Goal: Book appointment/travel/reservation

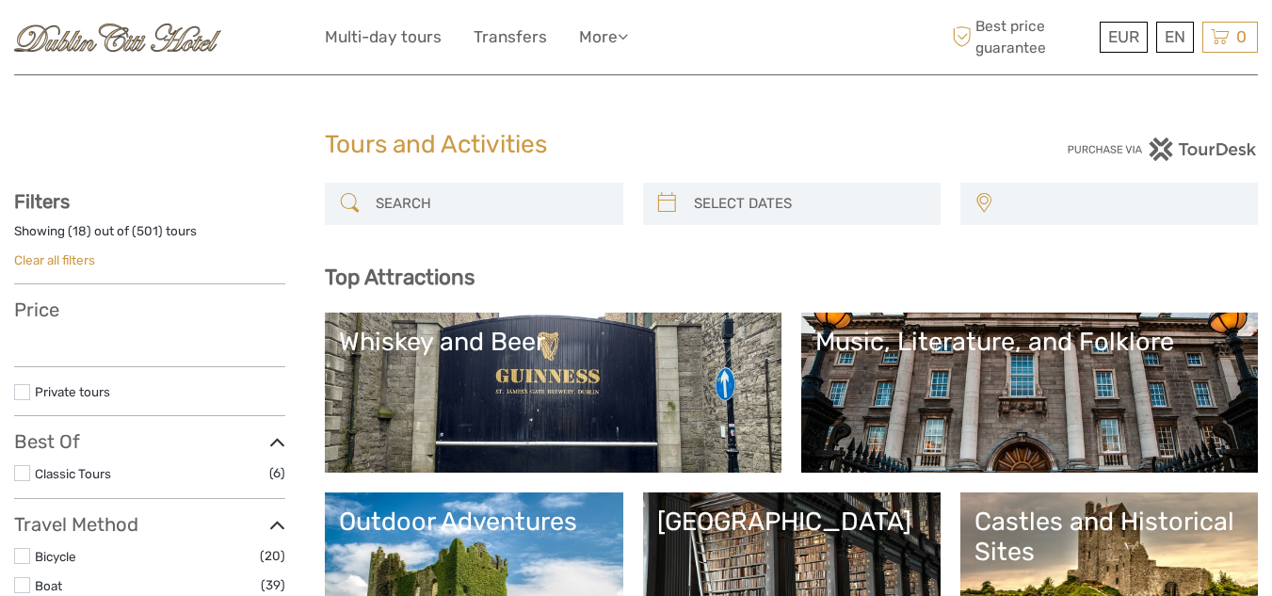
select select
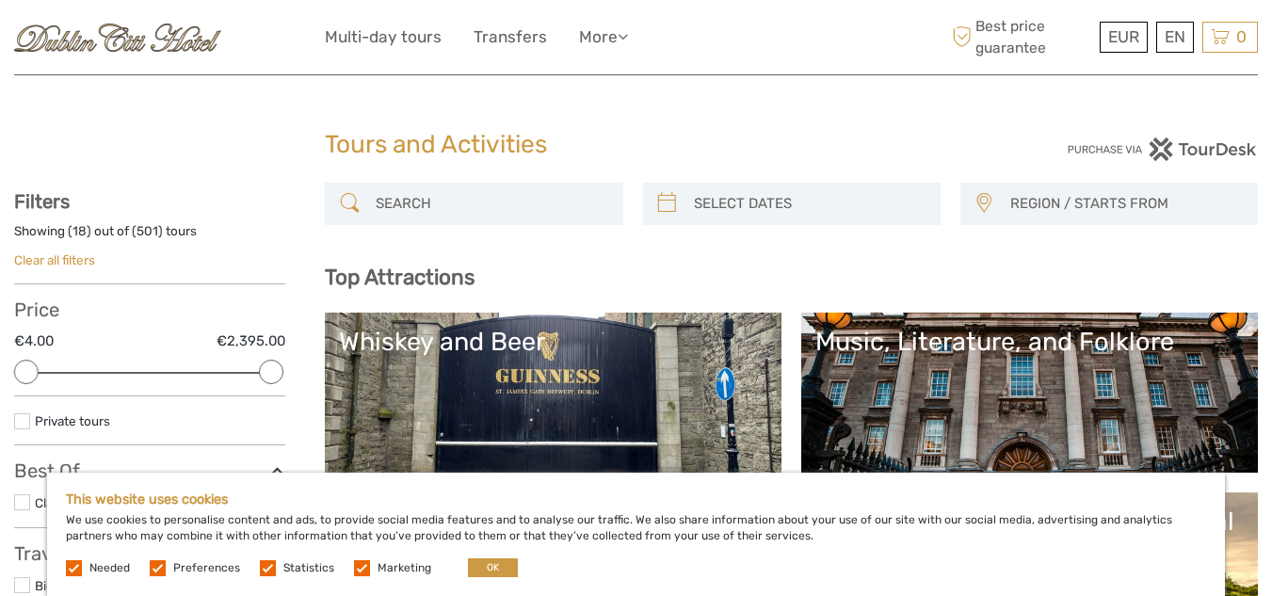
click at [435, 417] on link "Whiskey and Beer" at bounding box center [553, 393] width 428 height 132
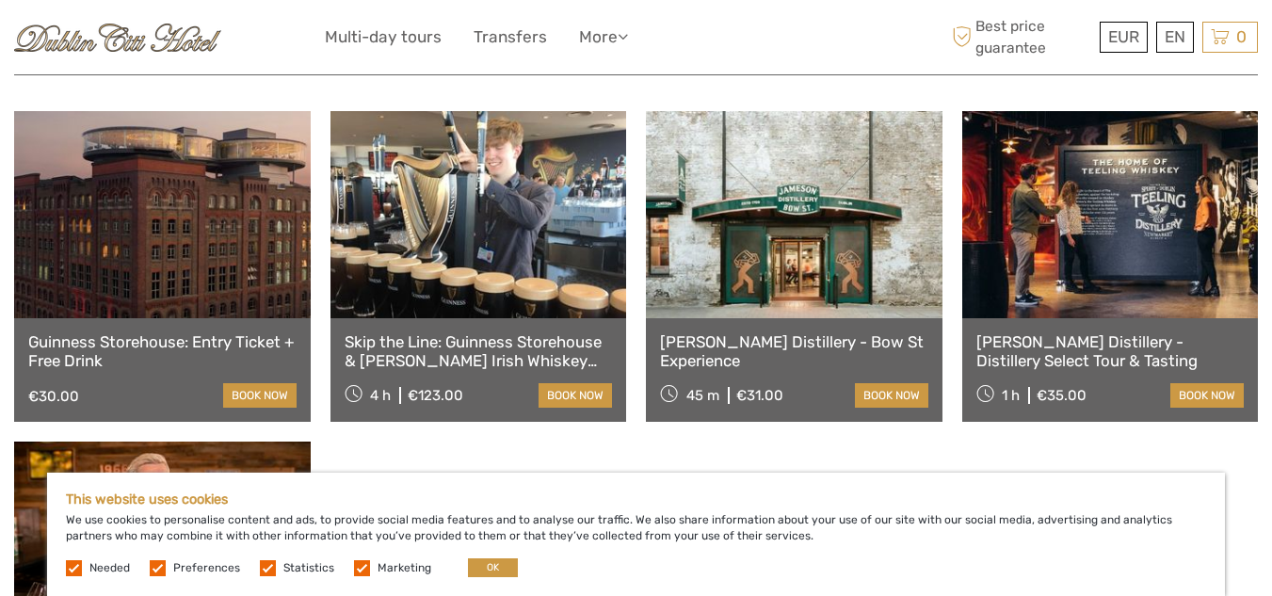
scroll to position [659, 0]
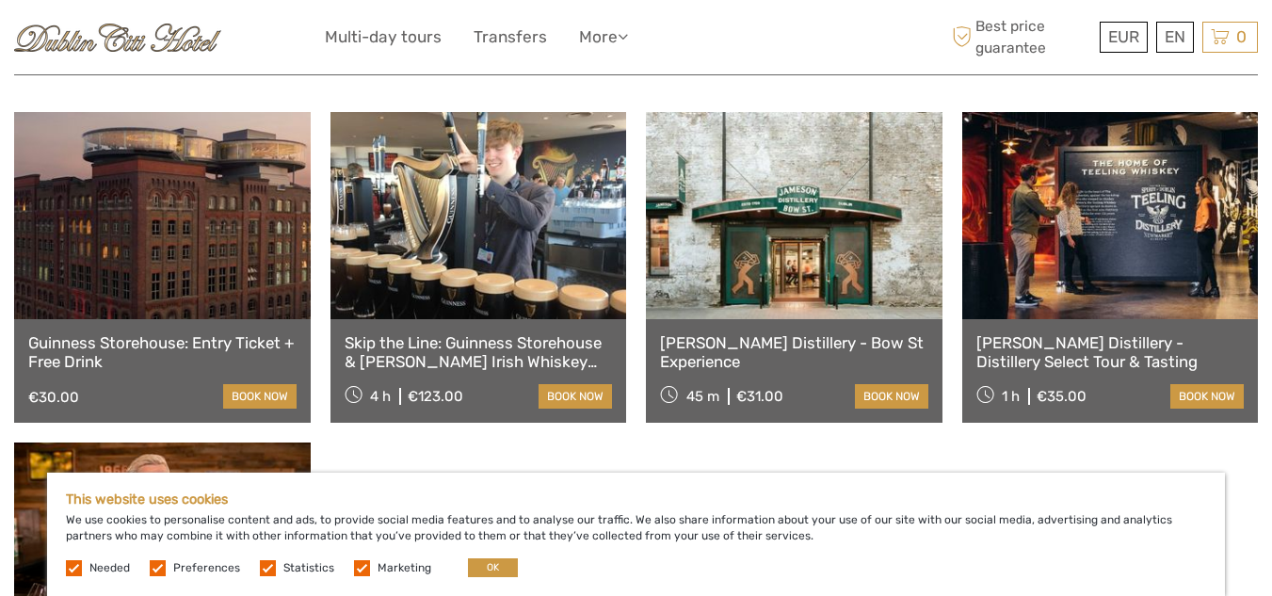
click at [248, 275] on link at bounding box center [162, 215] width 296 height 207
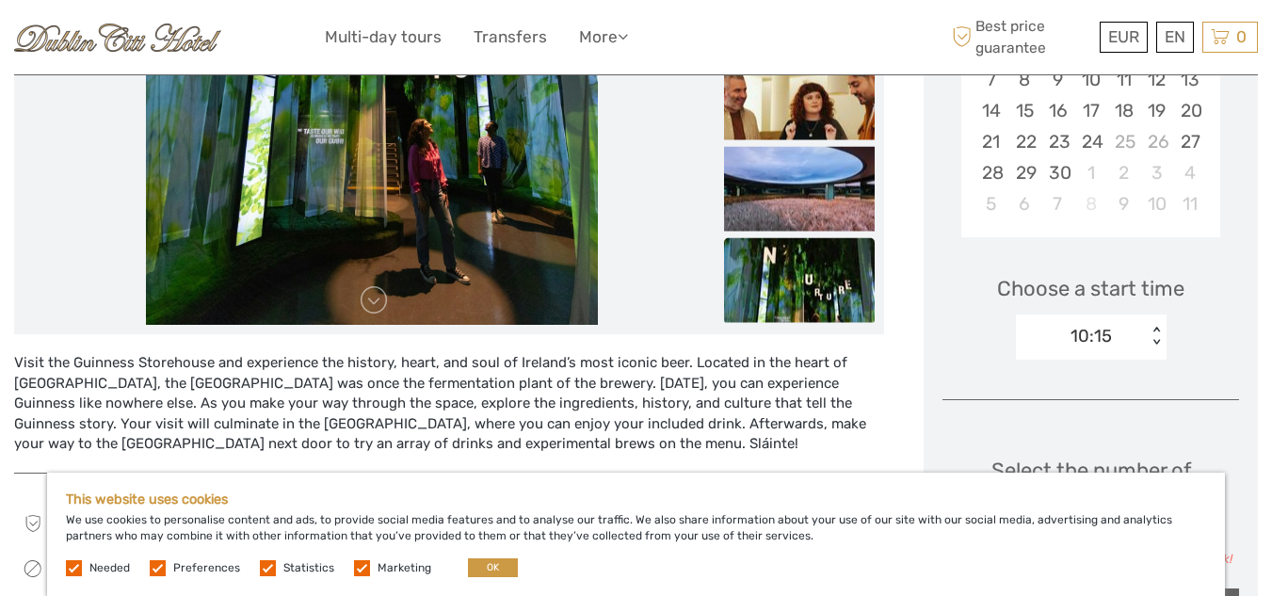
scroll to position [401, 0]
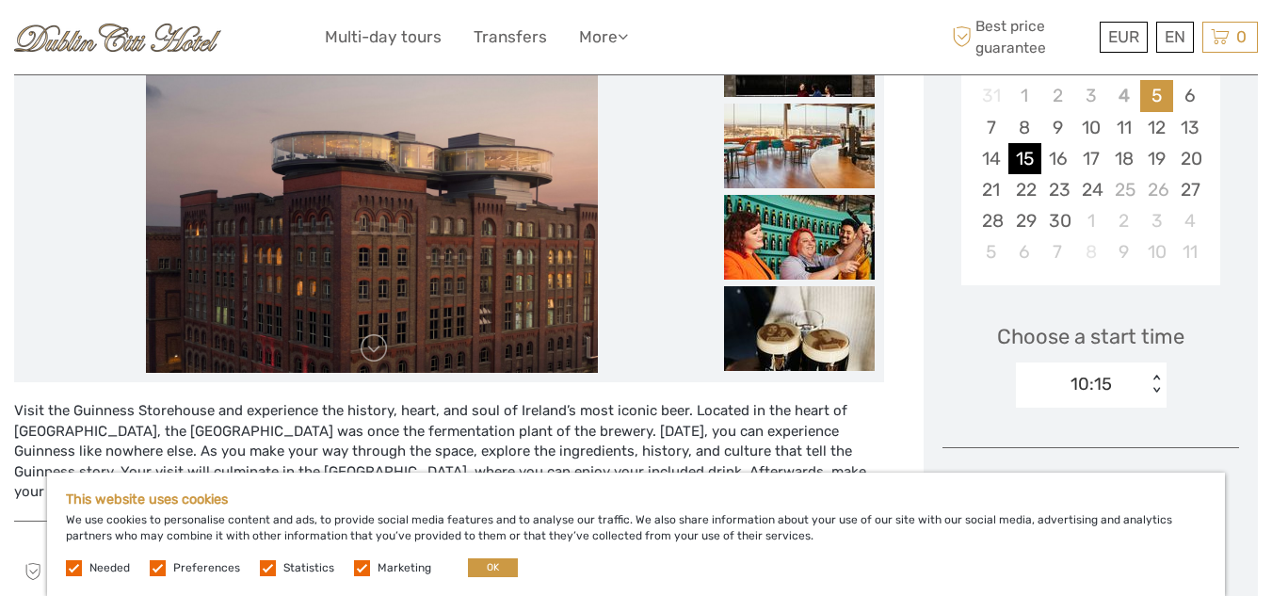
click at [1021, 158] on div "15" at bounding box center [1024, 158] width 33 height 31
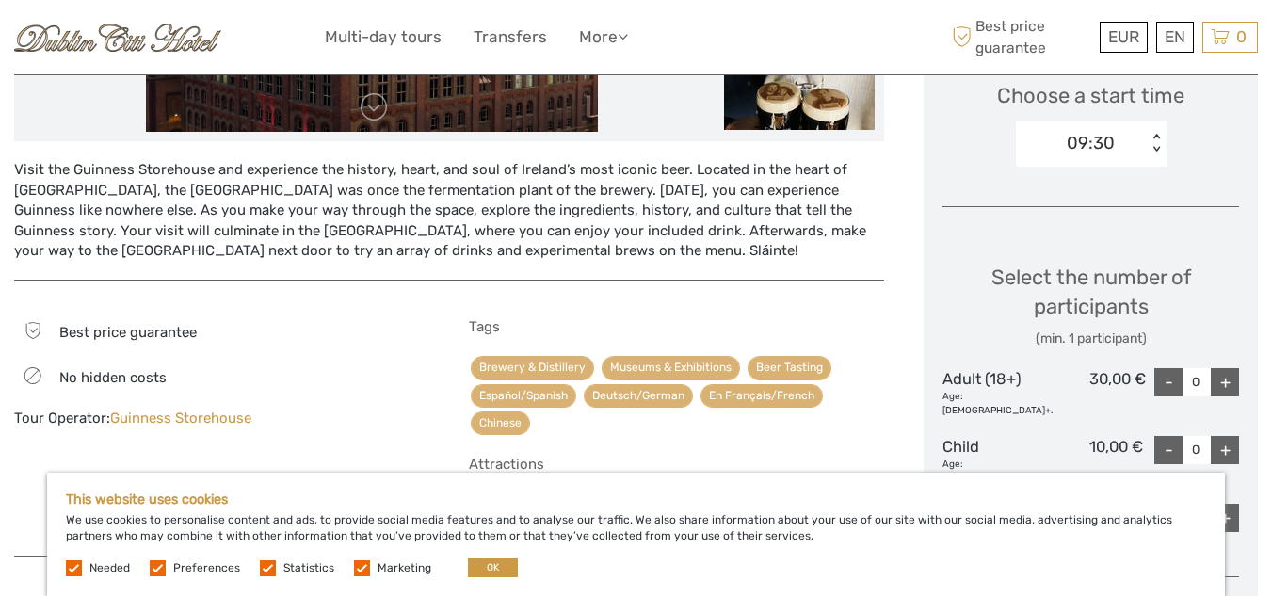
scroll to position [683, 0]
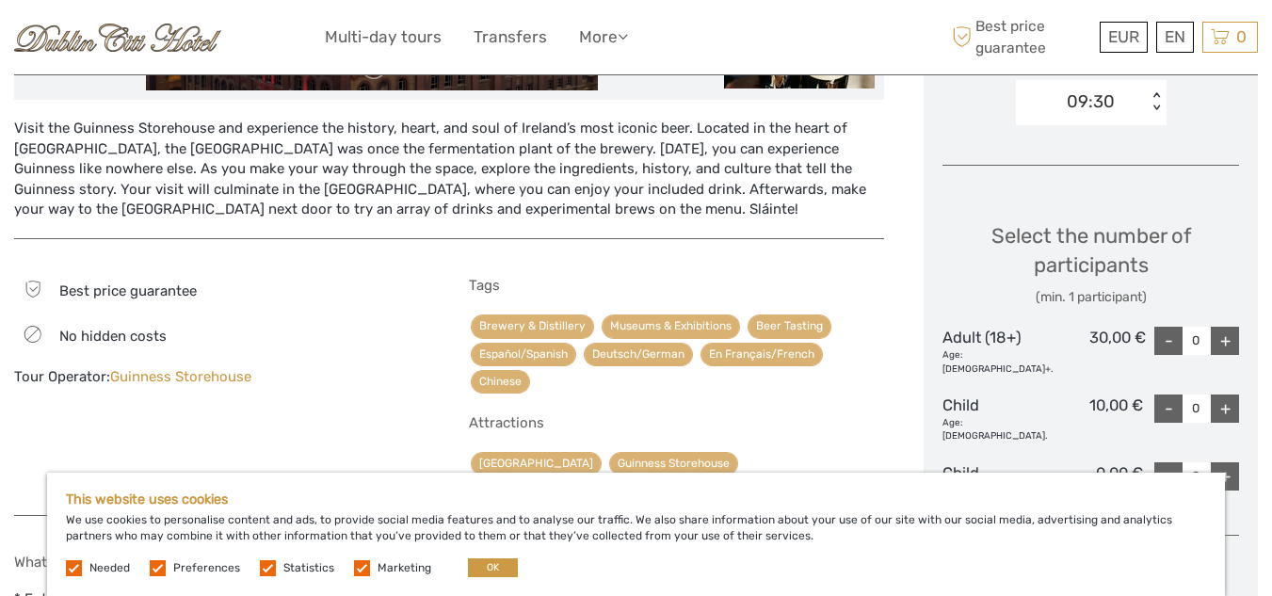
click at [1225, 334] on div "+" at bounding box center [1224, 341] width 28 height 28
type input "2"
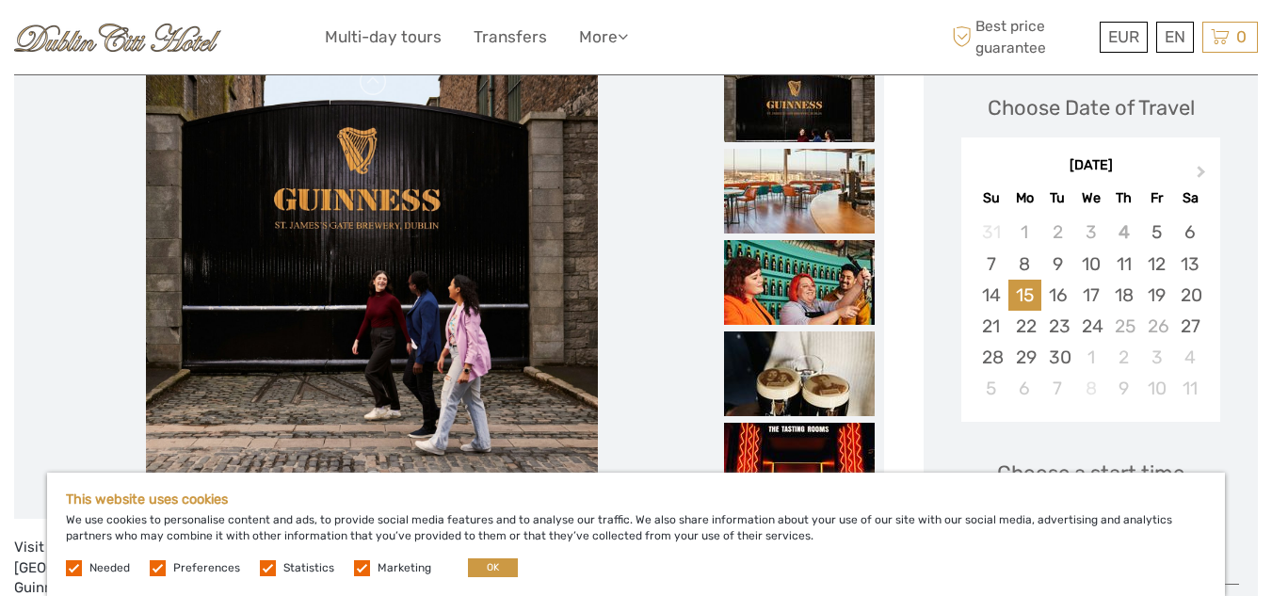
scroll to position [307, 0]
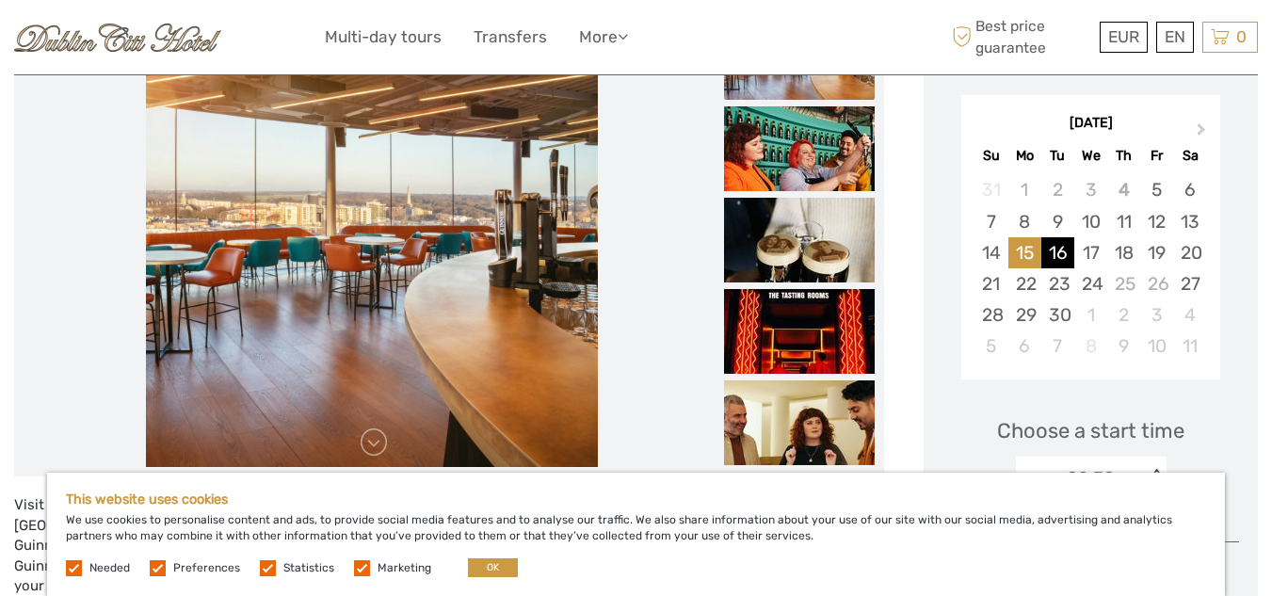
click at [1057, 250] on div "16" at bounding box center [1057, 252] width 33 height 31
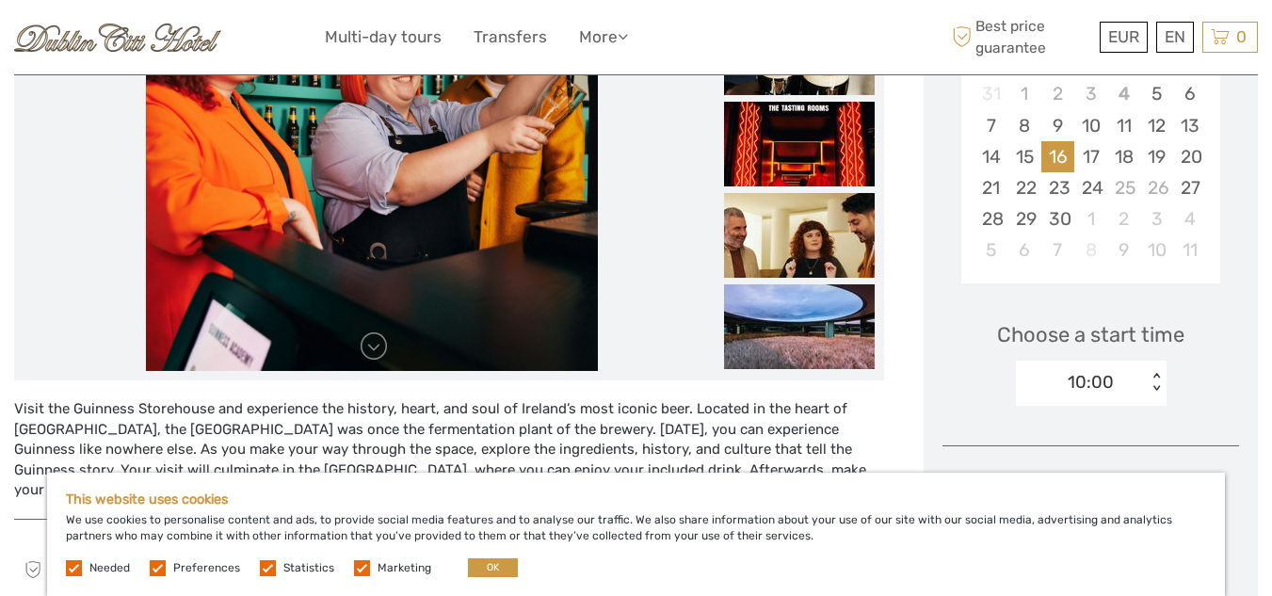
scroll to position [401, 0]
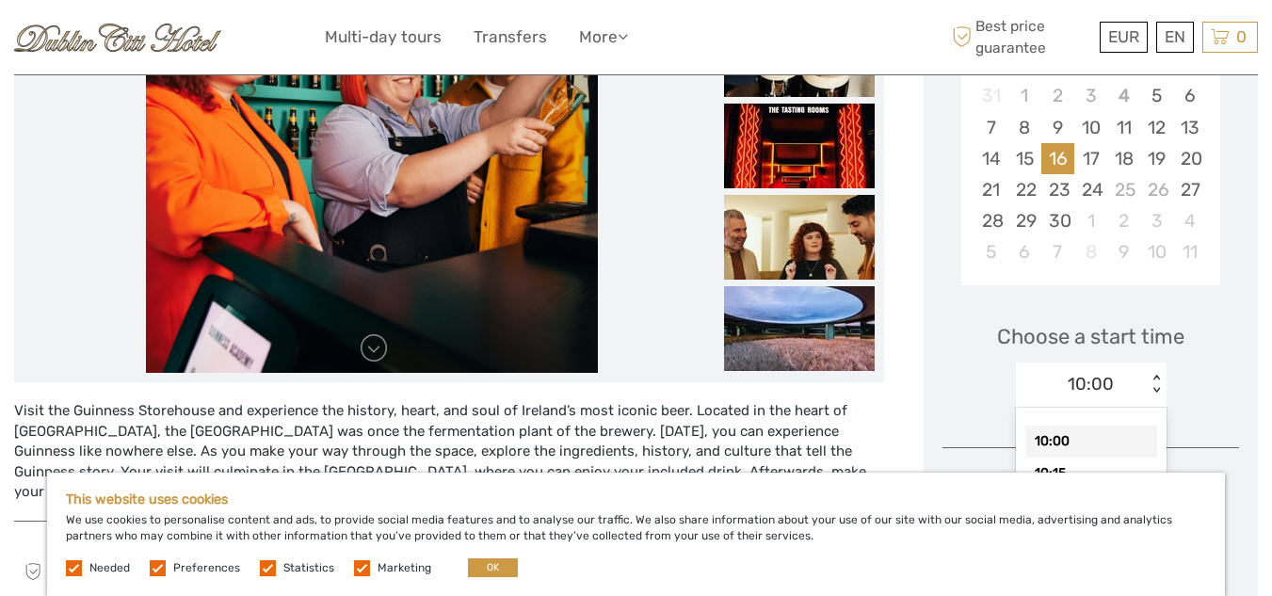
click at [1153, 378] on div "< >" at bounding box center [1155, 385] width 16 height 20
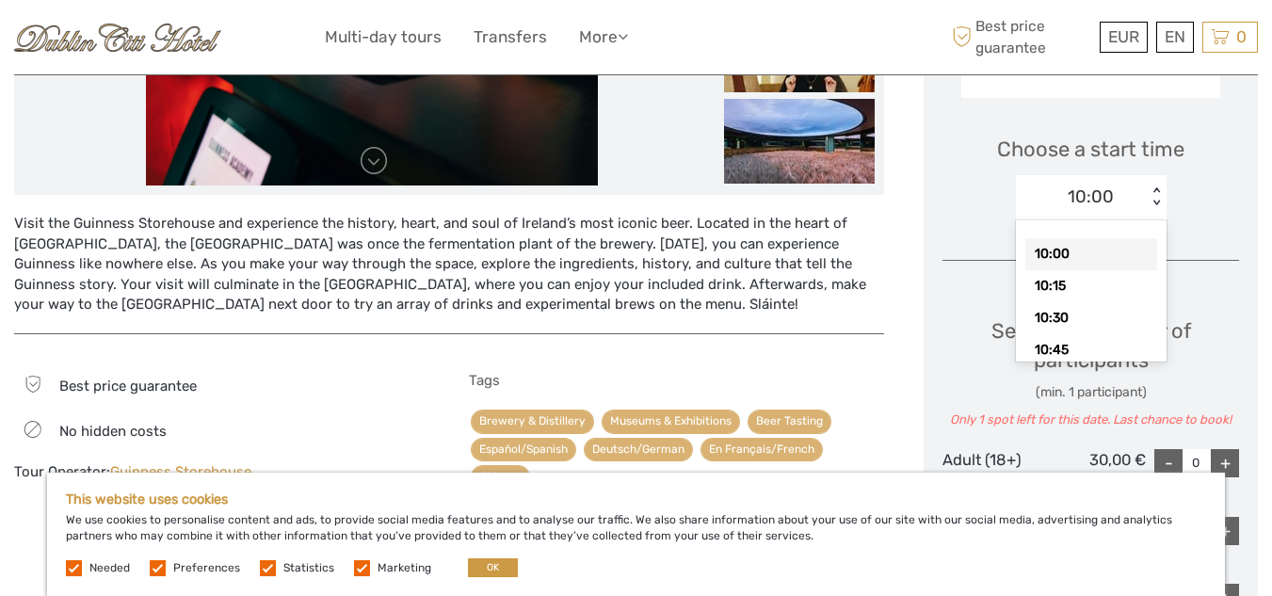
scroll to position [589, 0]
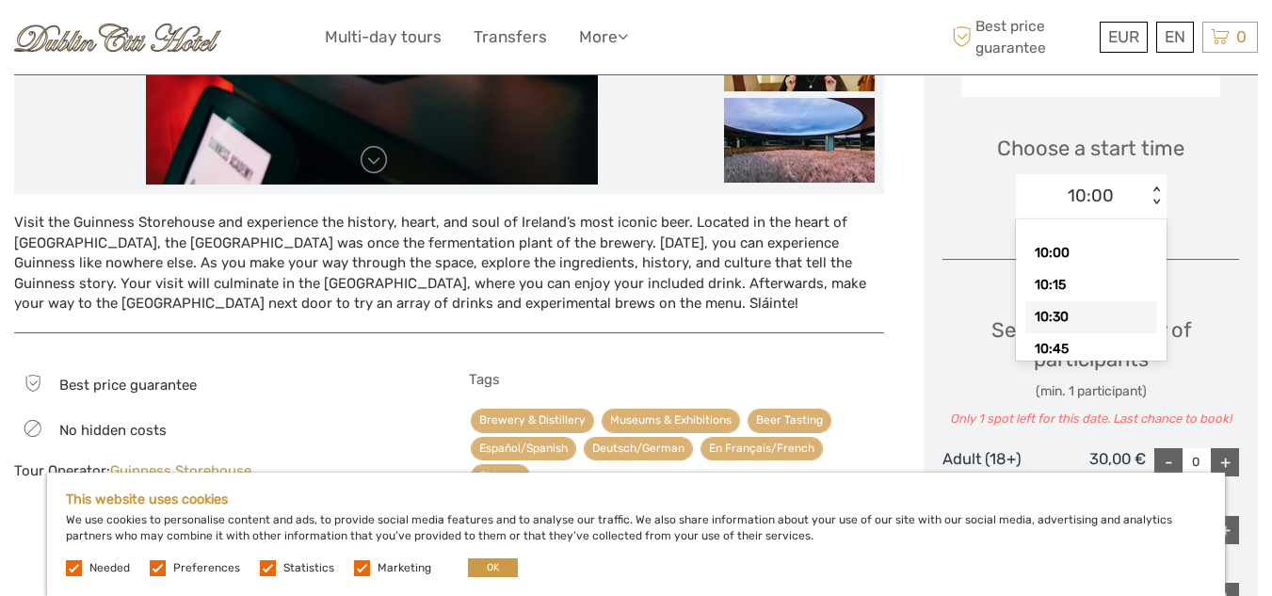
click at [1061, 311] on div "10:30" at bounding box center [1091, 317] width 132 height 32
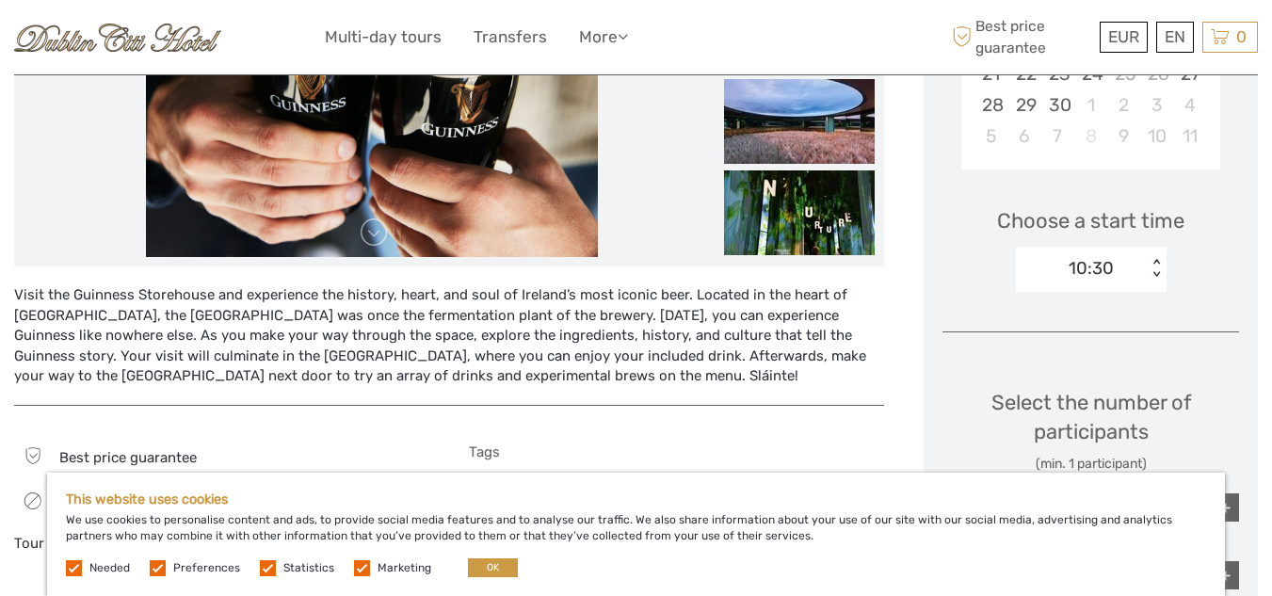
scroll to position [495, 0]
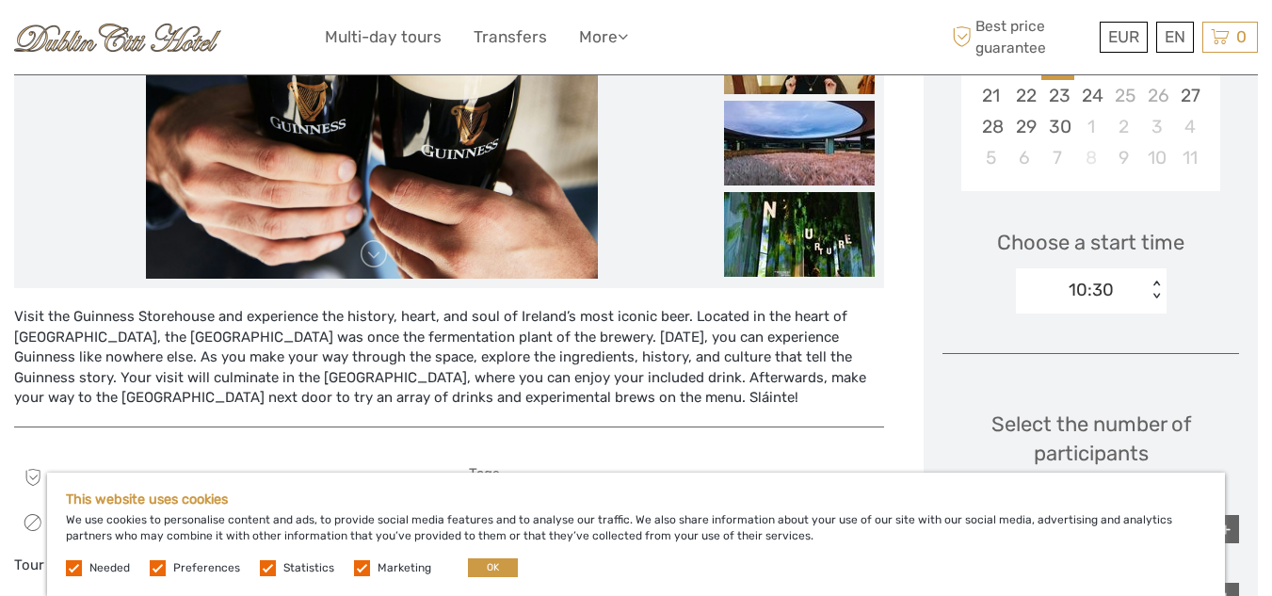
click at [1156, 296] on div "< >" at bounding box center [1155, 290] width 16 height 20
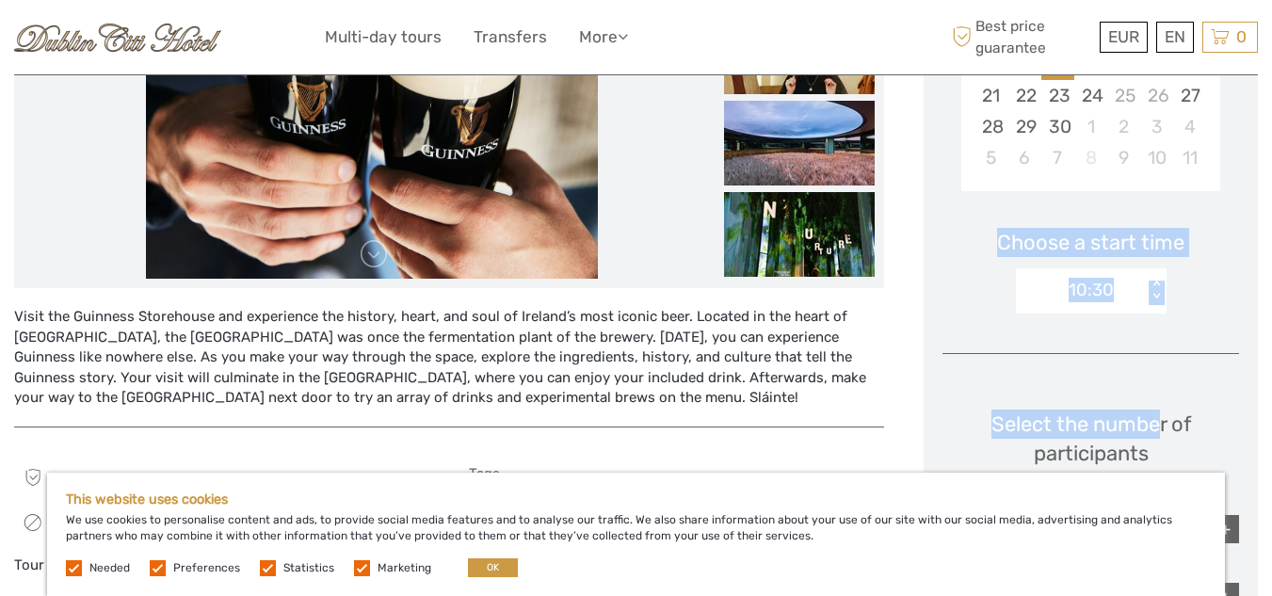
drag, startPoint x: 1166, startPoint y: 358, endPoint x: 1158, endPoint y: 385, distance: 28.6
click at [1158, 385] on div "Choose Date of Travel Next Month September 2025 Su Mo Tu We Th Fr Sa 31 1 2 3 4…" at bounding box center [1090, 388] width 334 height 1143
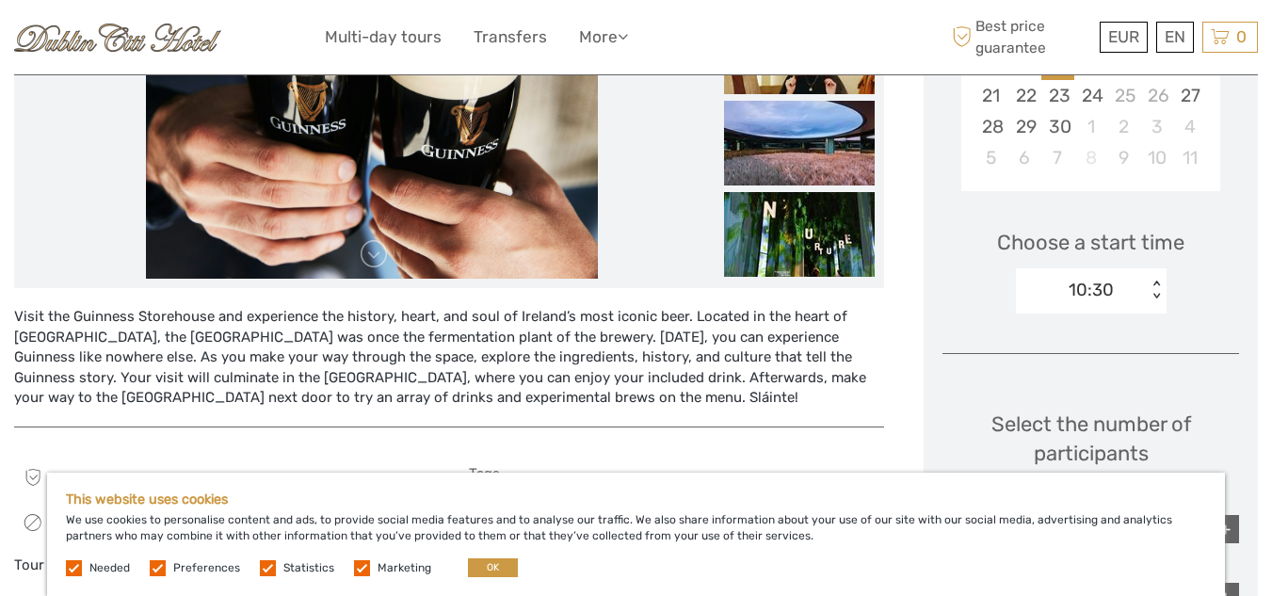
click at [1146, 305] on div "10:30 < >" at bounding box center [1091, 290] width 151 height 45
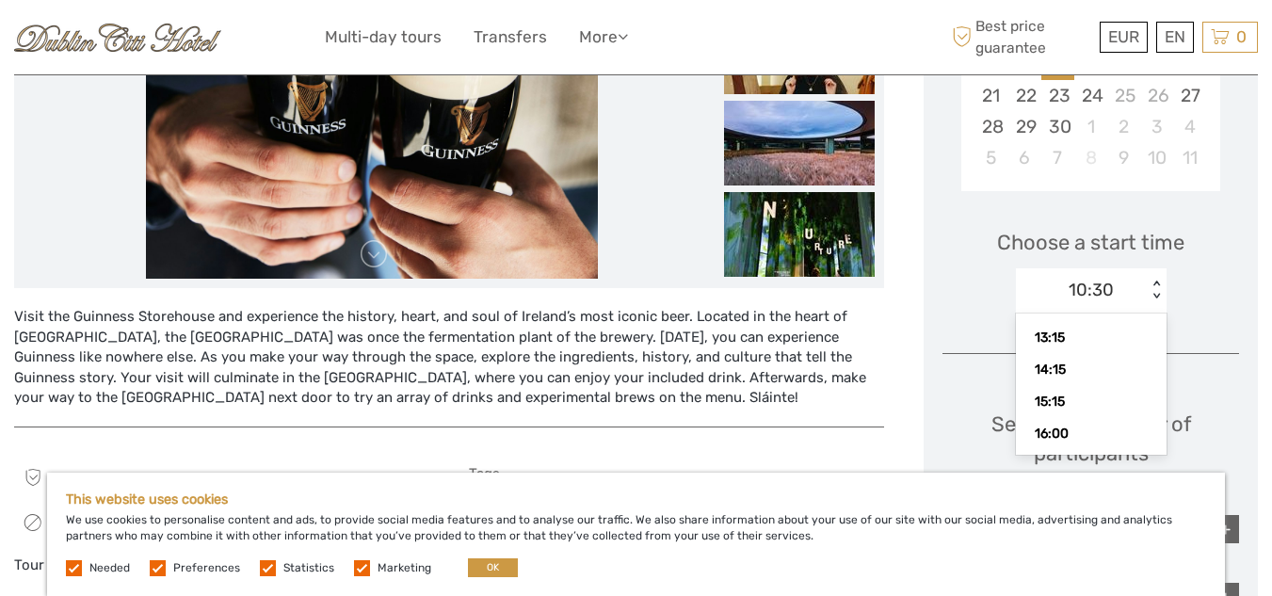
scroll to position [421, 0]
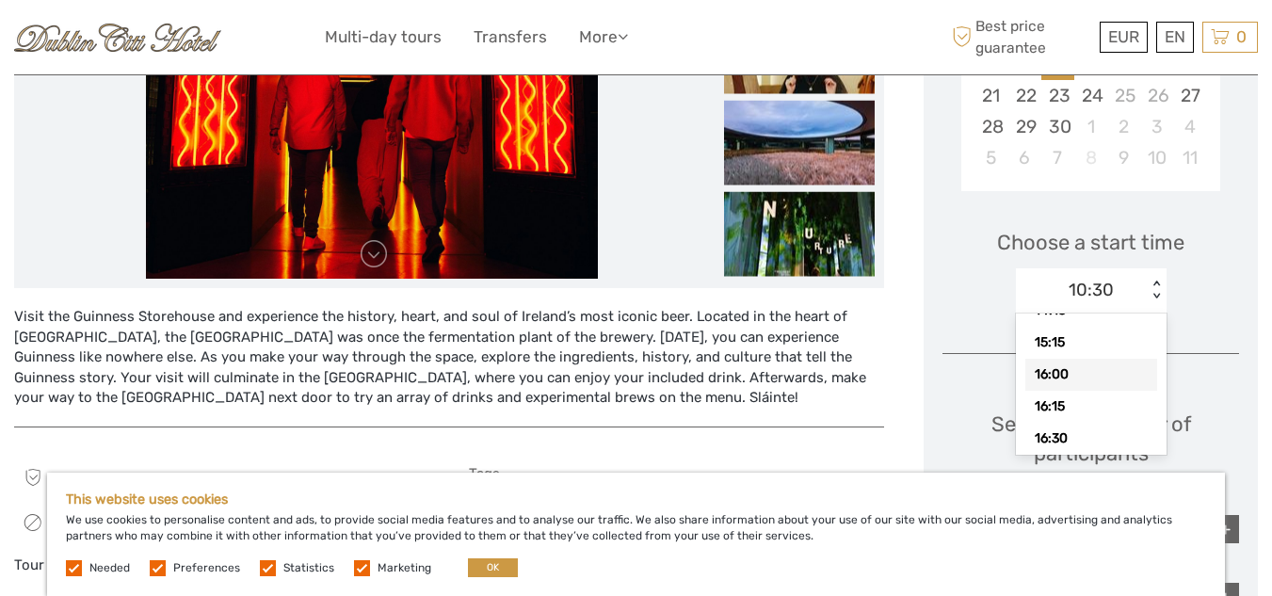
click at [1082, 375] on div "16:00" at bounding box center [1091, 375] width 132 height 32
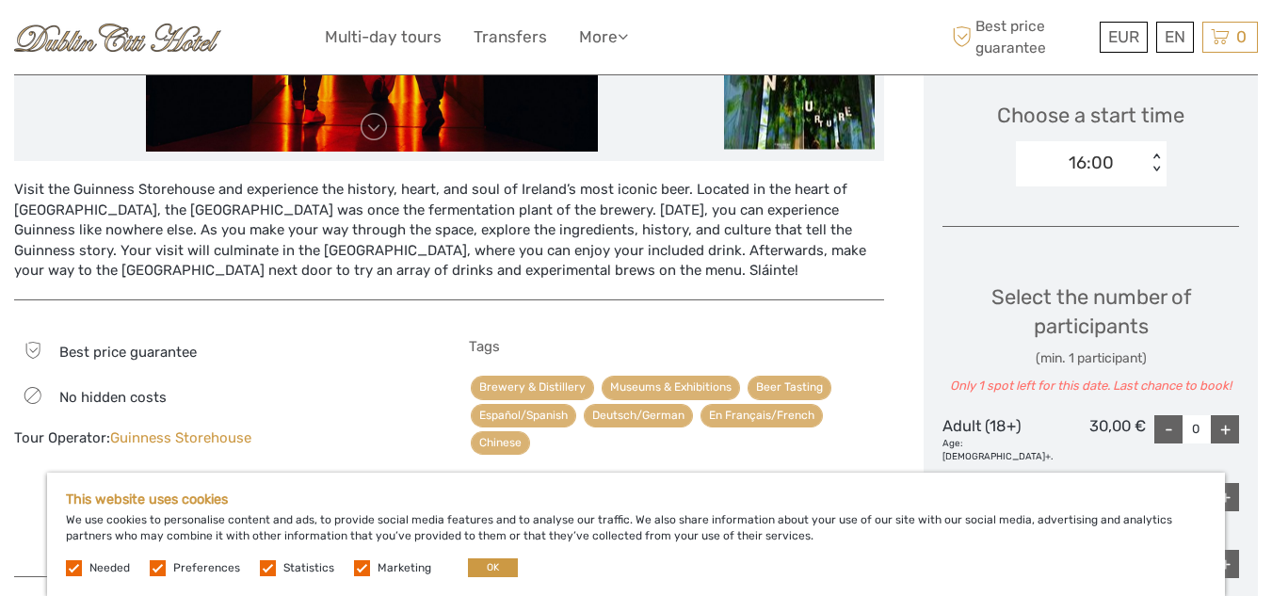
scroll to position [589, 0]
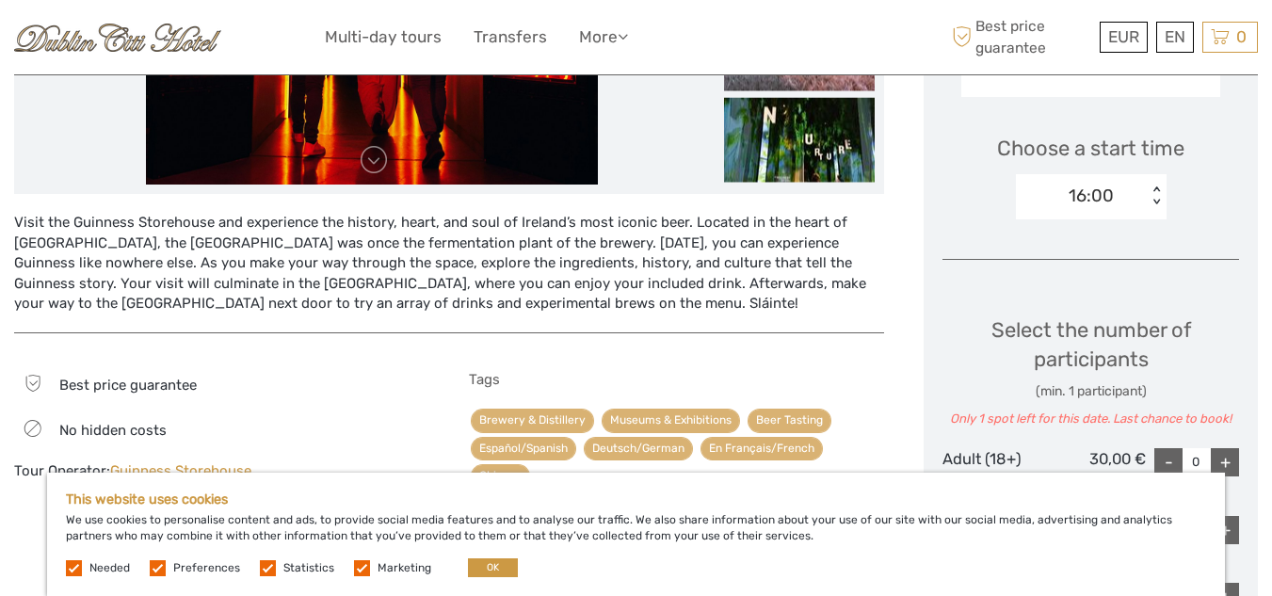
click at [1229, 466] on div "+" at bounding box center [1224, 462] width 28 height 28
click at [1227, 462] on div "+" at bounding box center [1224, 462] width 28 height 28
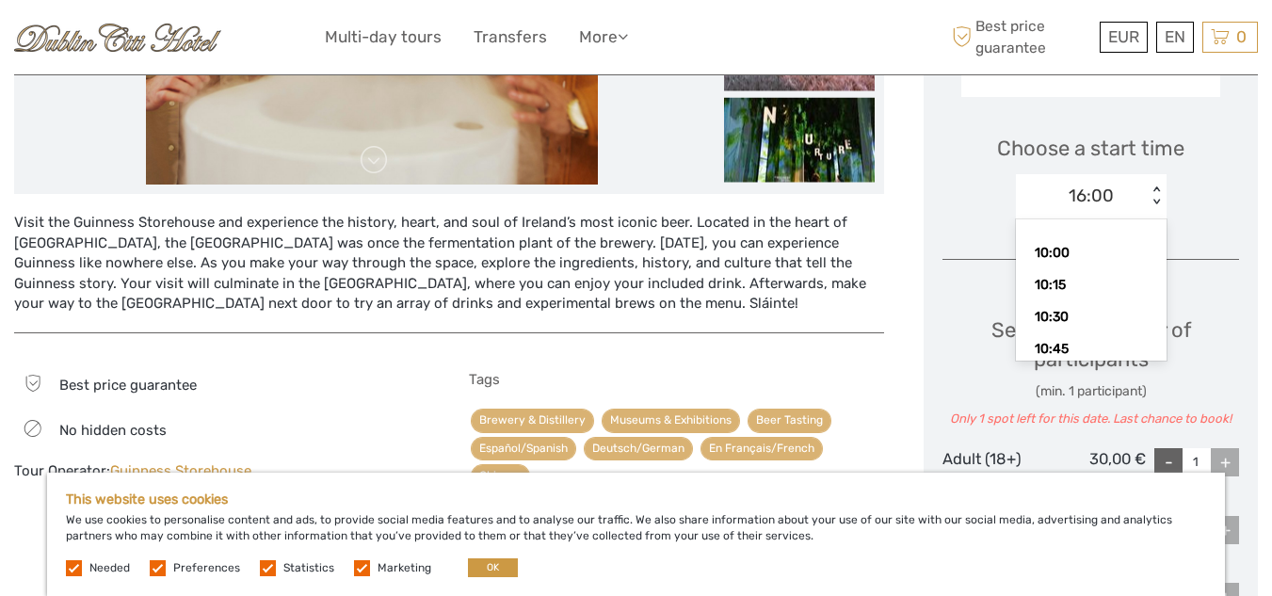
click at [1154, 185] on div "16:00 < >" at bounding box center [1091, 196] width 151 height 45
click at [1067, 342] on div "10:45" at bounding box center [1091, 349] width 132 height 32
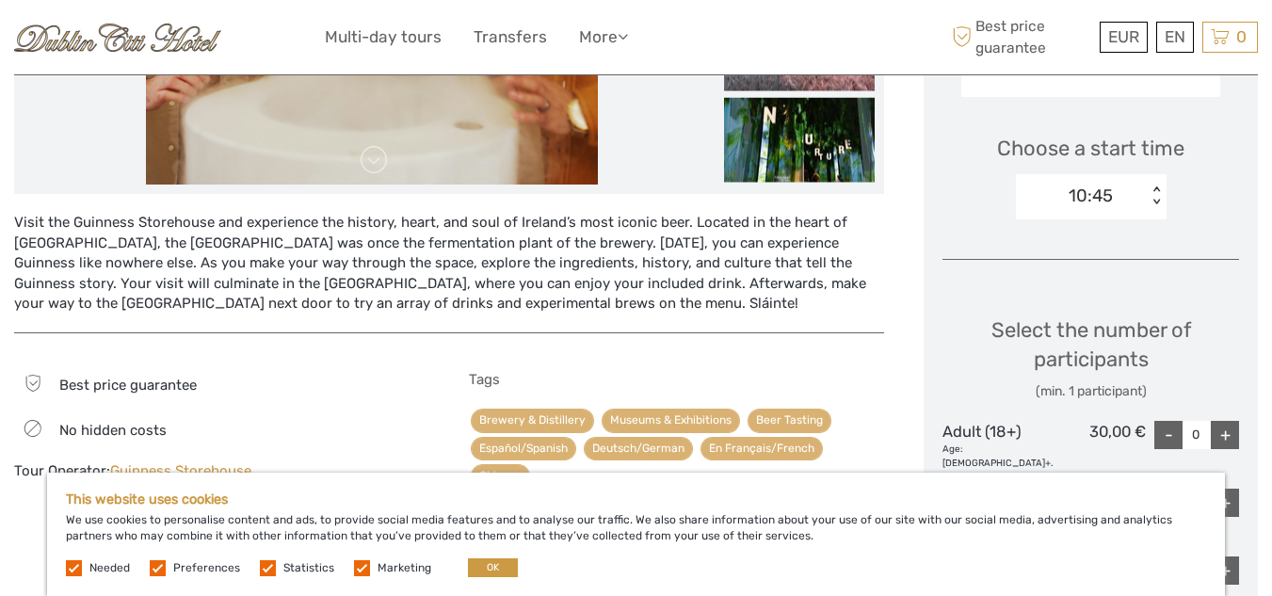
click at [1231, 434] on div "+" at bounding box center [1224, 435] width 28 height 28
click at [1230, 432] on div "+" at bounding box center [1224, 435] width 28 height 28
click at [1230, 431] on div "+" at bounding box center [1224, 435] width 28 height 28
click at [1176, 439] on div "-" at bounding box center [1168, 435] width 28 height 28
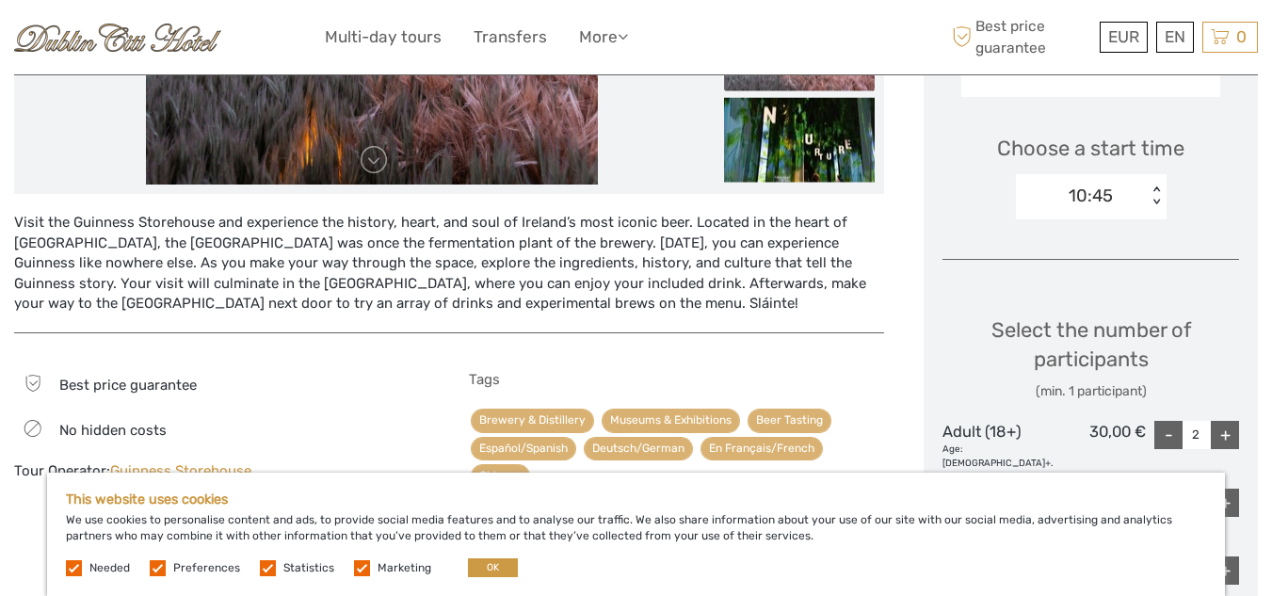
click at [1171, 438] on div "-" at bounding box center [1168, 435] width 28 height 28
type input "0"
click at [945, 360] on div "Select the number of participants (min. 1 participant)" at bounding box center [1090, 358] width 296 height 86
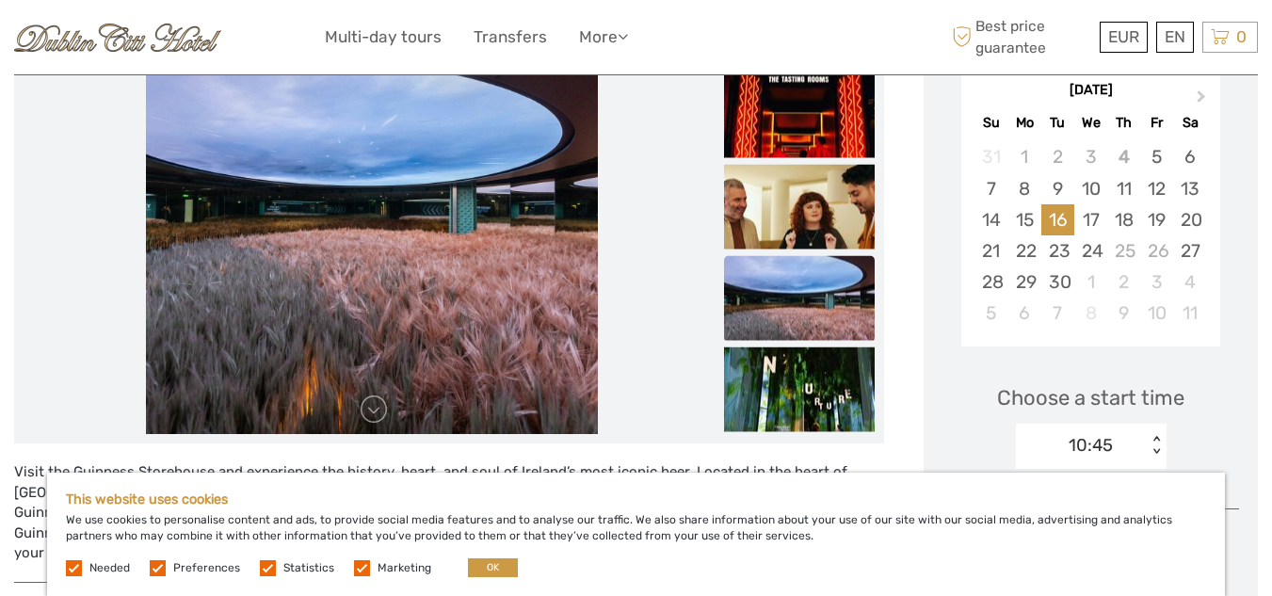
scroll to position [401, 0]
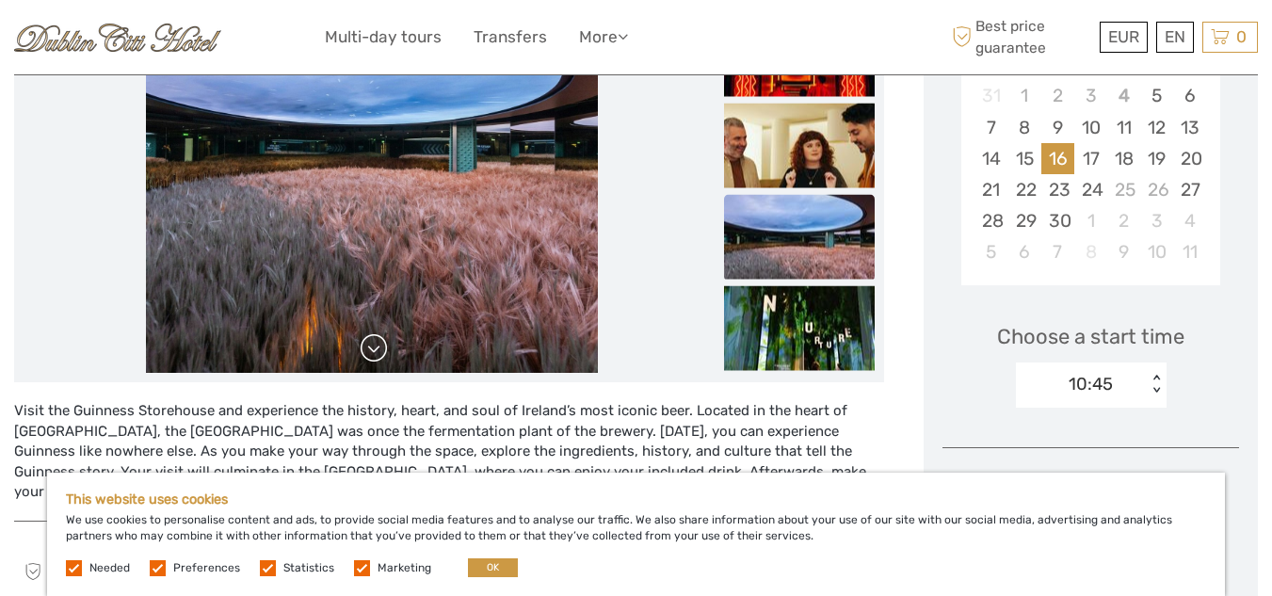
click at [372, 342] on link at bounding box center [374, 348] width 30 height 30
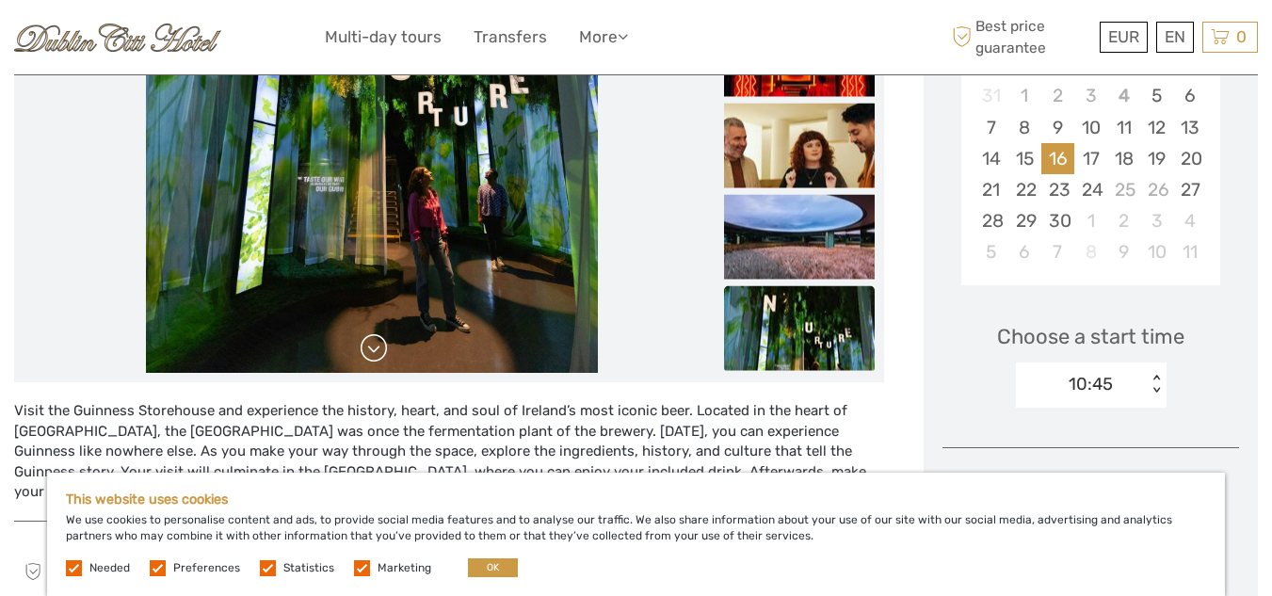
click at [372, 342] on link at bounding box center [374, 348] width 30 height 30
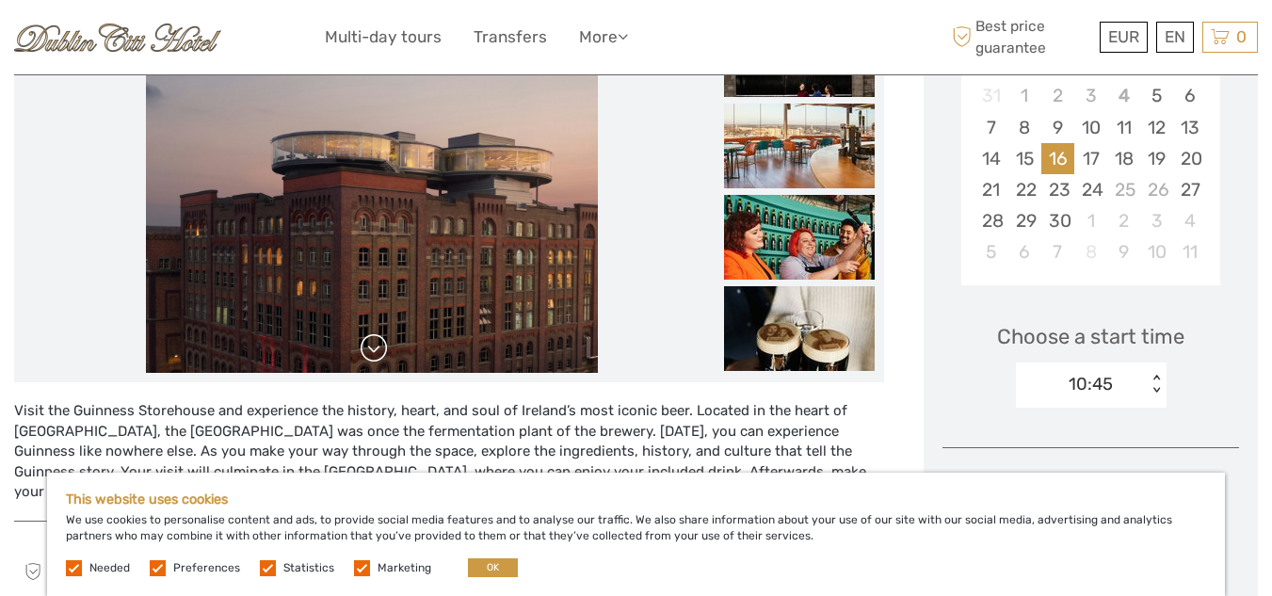
click at [372, 342] on link at bounding box center [374, 348] width 30 height 30
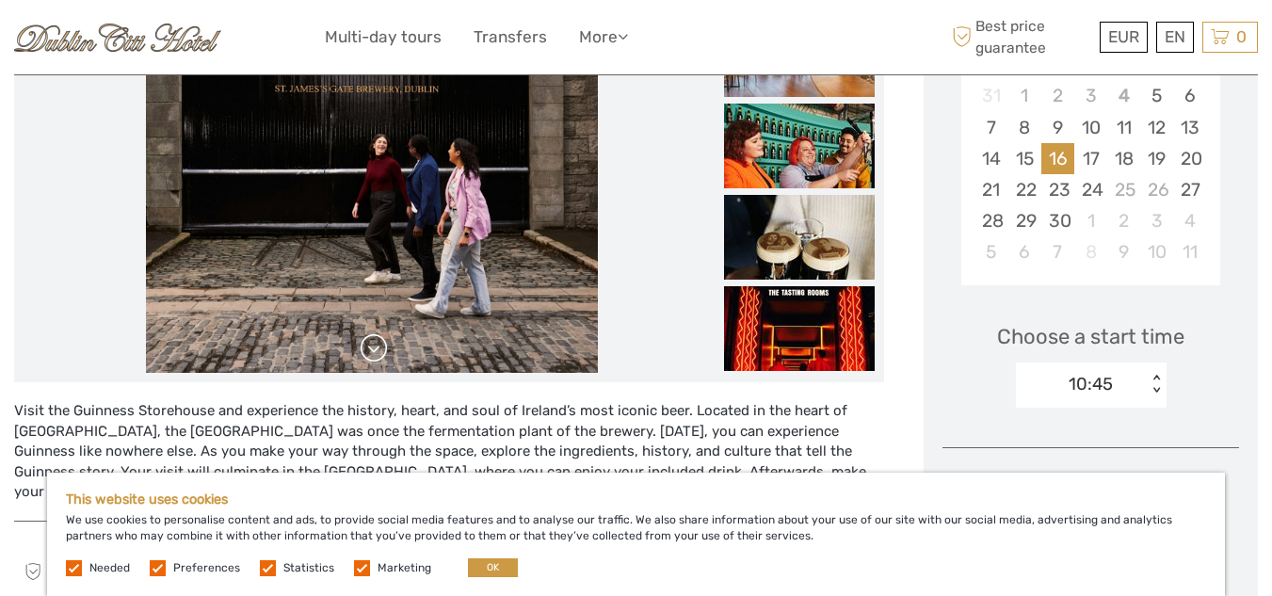
click at [372, 342] on link at bounding box center [374, 348] width 30 height 30
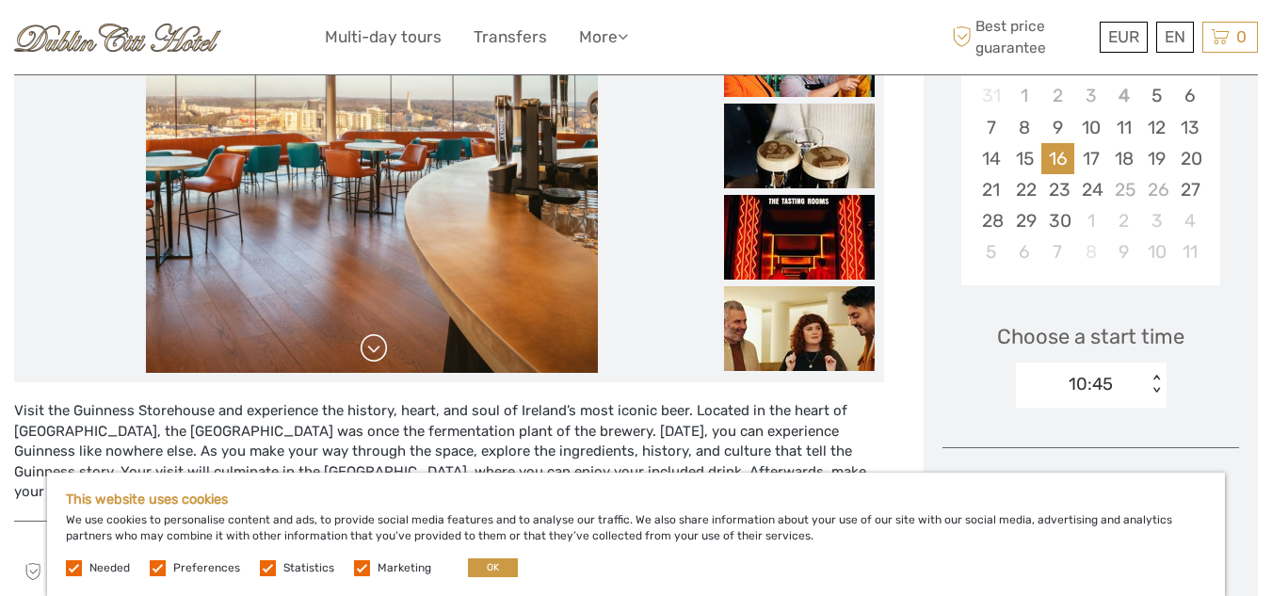
click at [372, 342] on link at bounding box center [374, 348] width 30 height 30
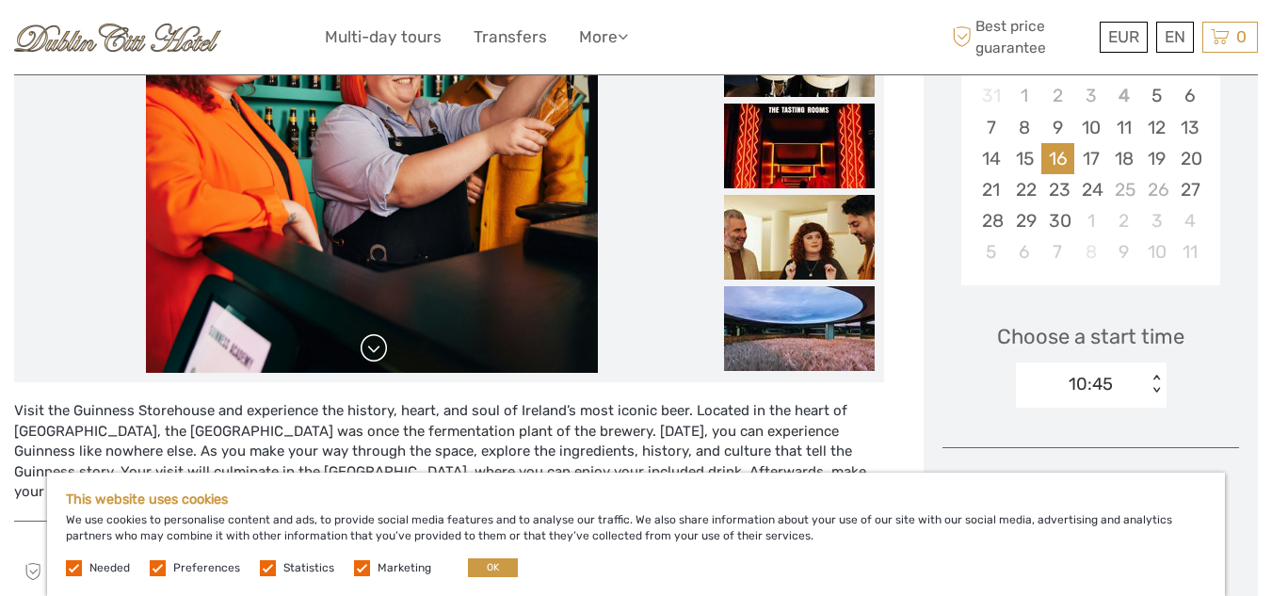
click at [372, 342] on link at bounding box center [374, 348] width 30 height 30
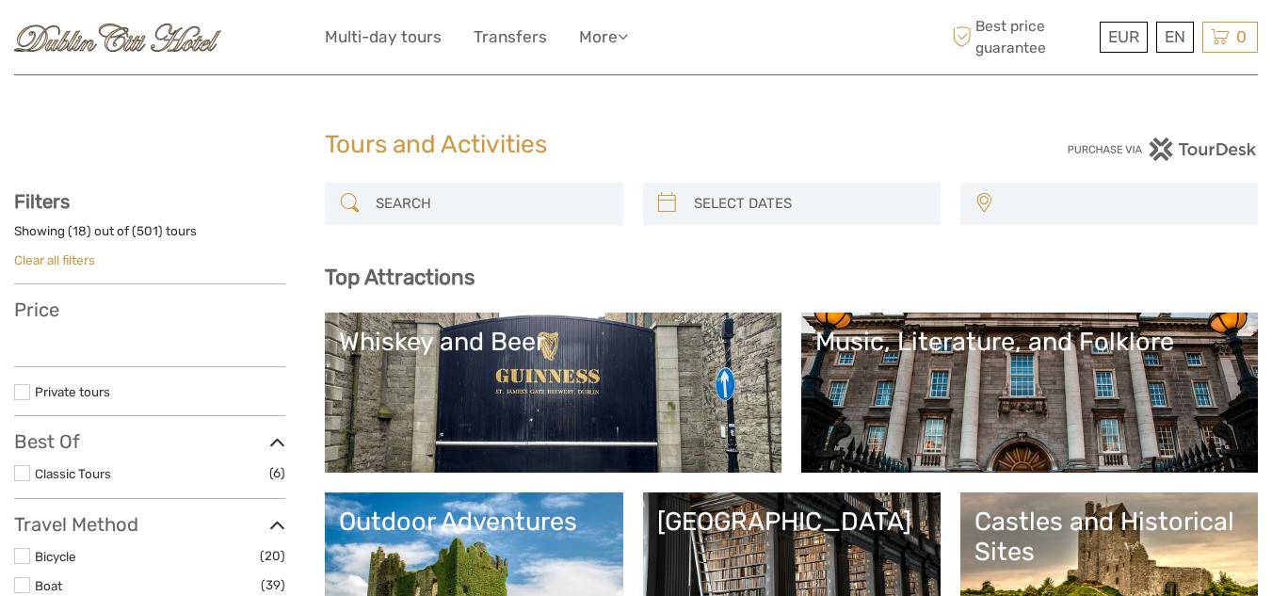
select select
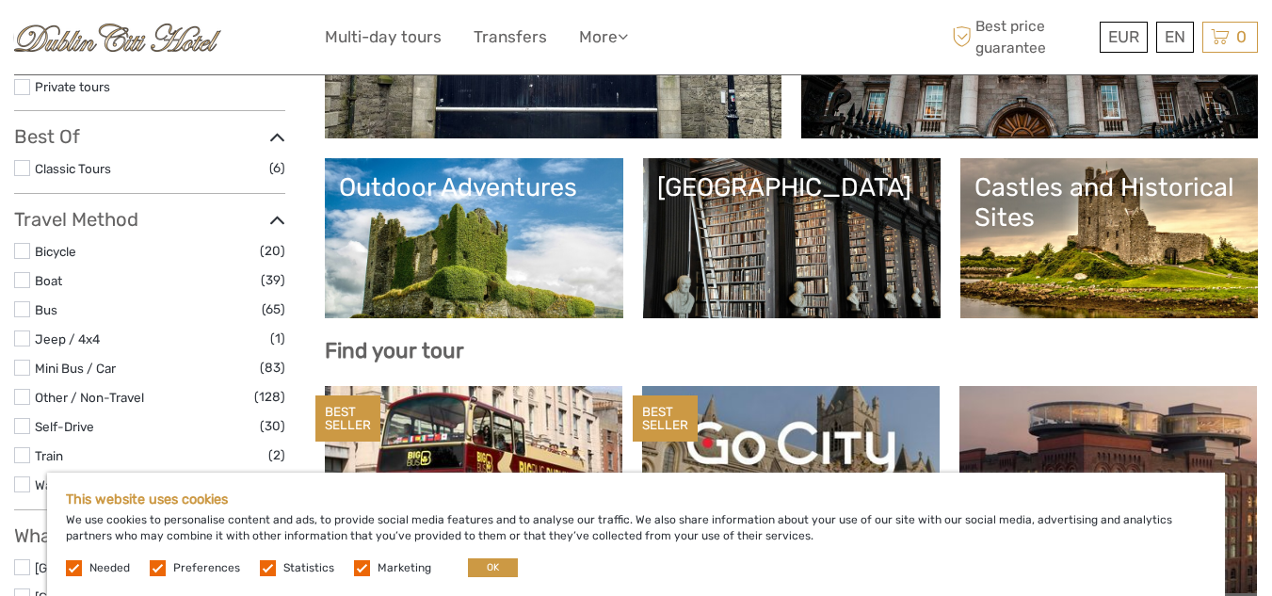
scroll to position [376, 0]
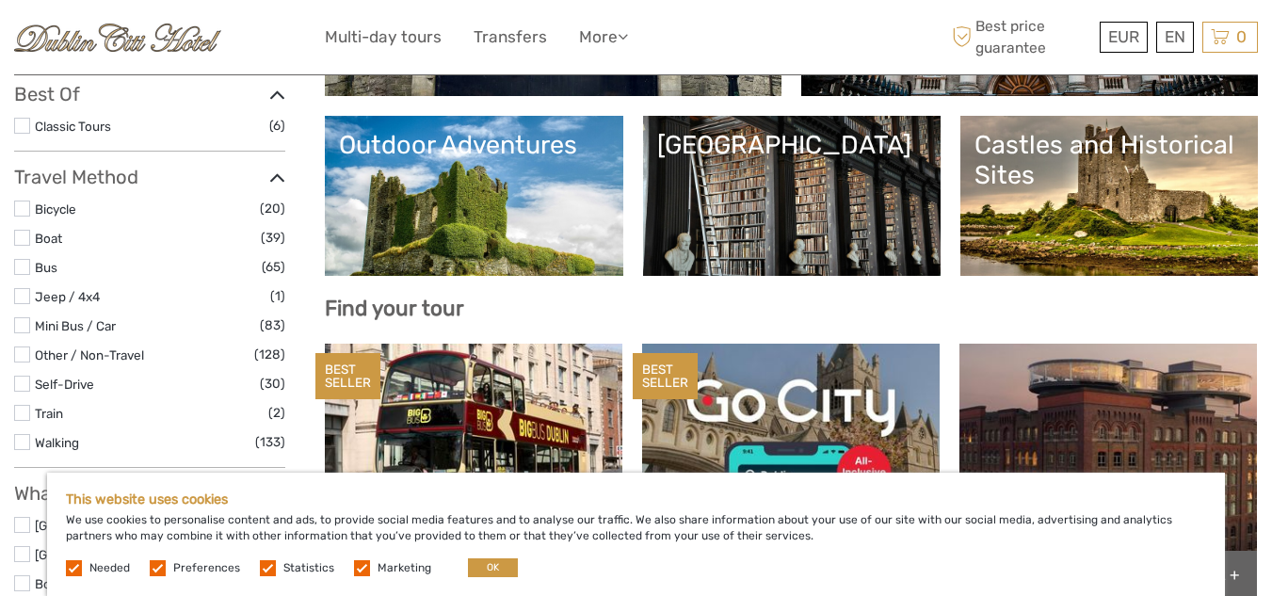
click at [1150, 220] on link "Castles and Historical Sites" at bounding box center [1108, 196] width 269 height 132
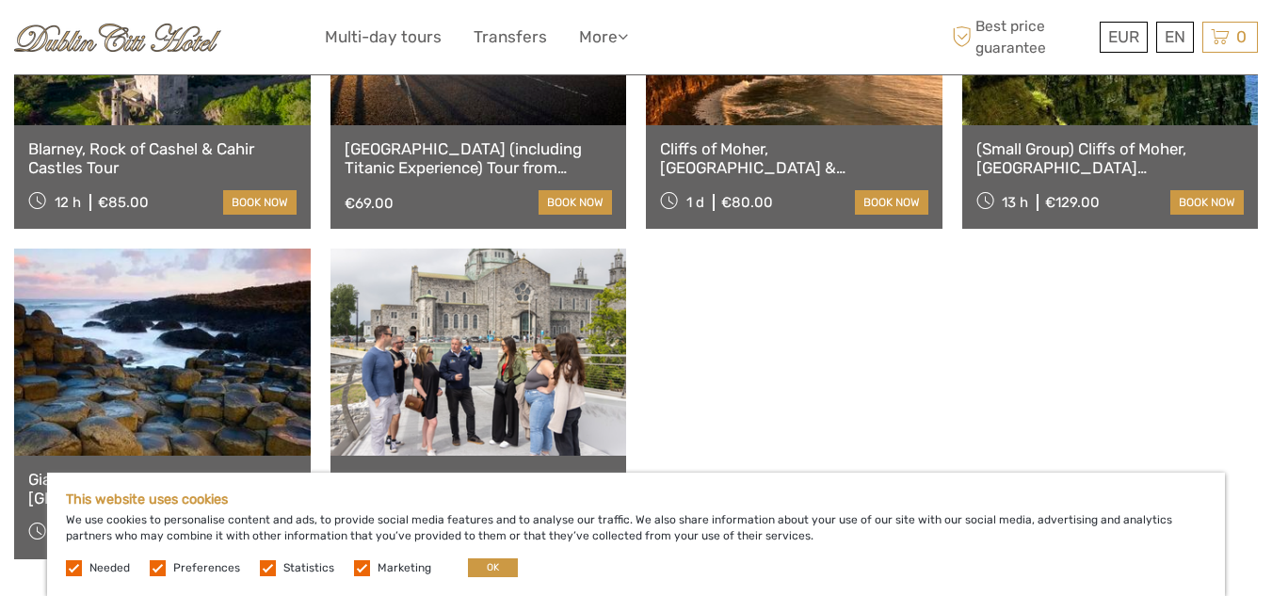
scroll to position [941, 0]
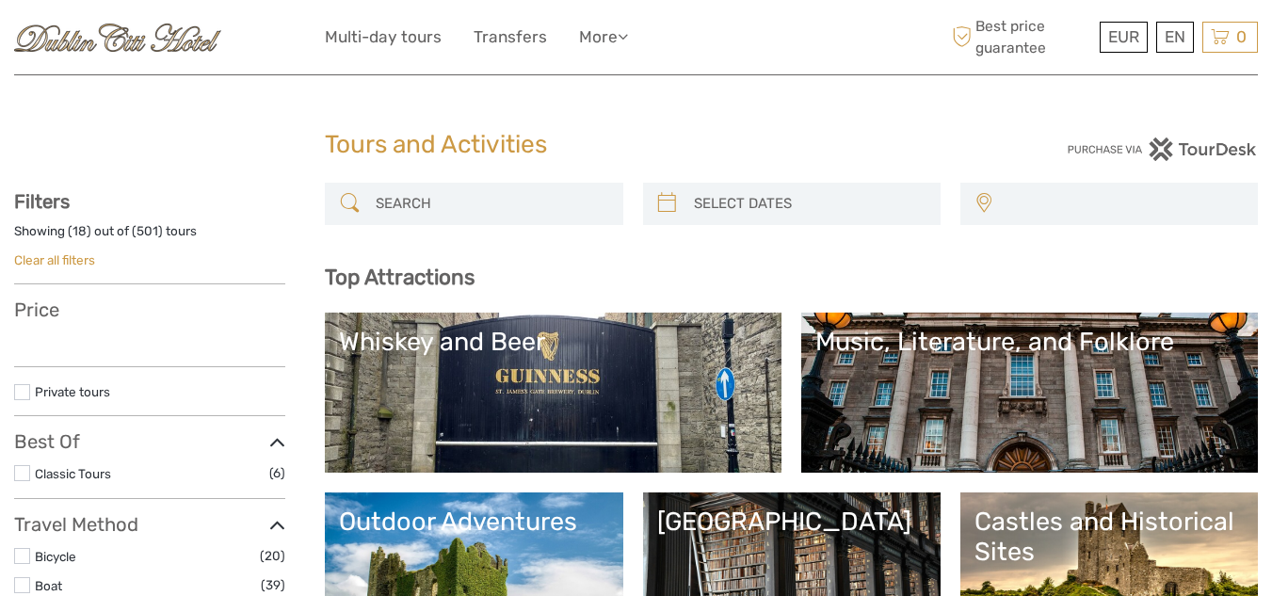
select select
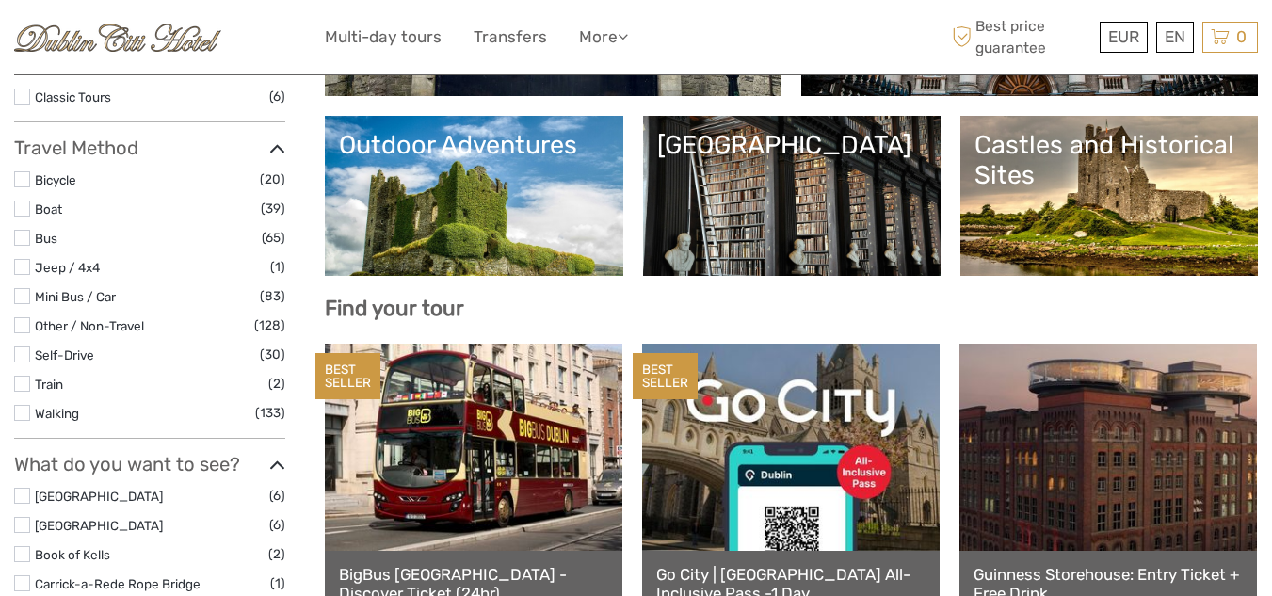
select select
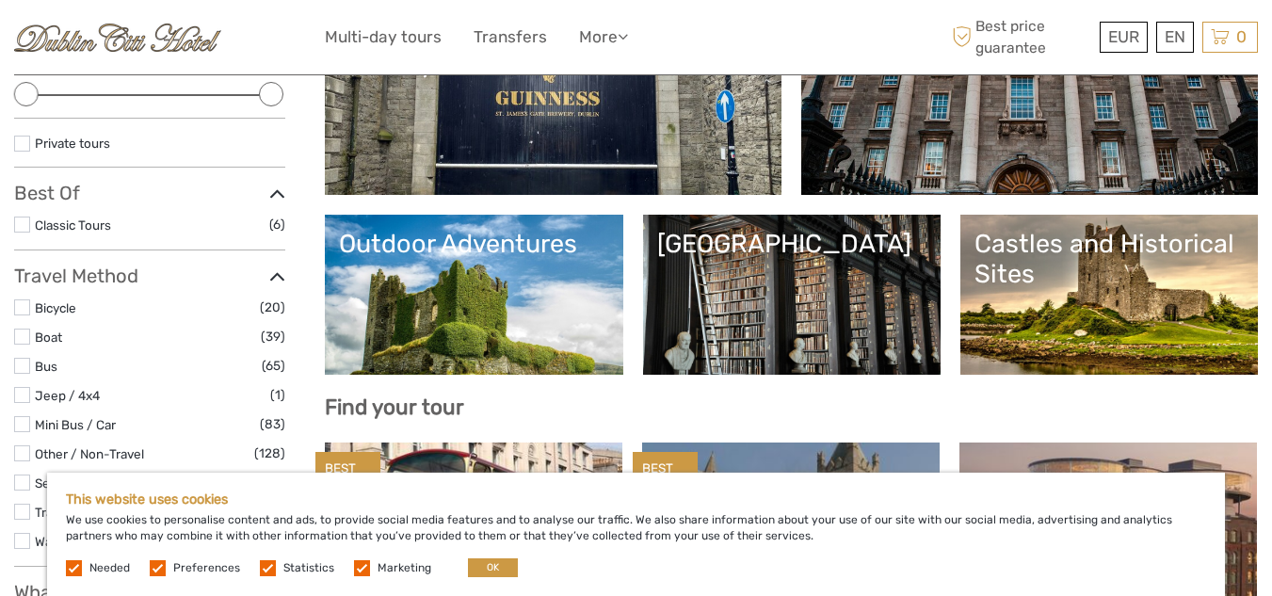
scroll to position [282, 0]
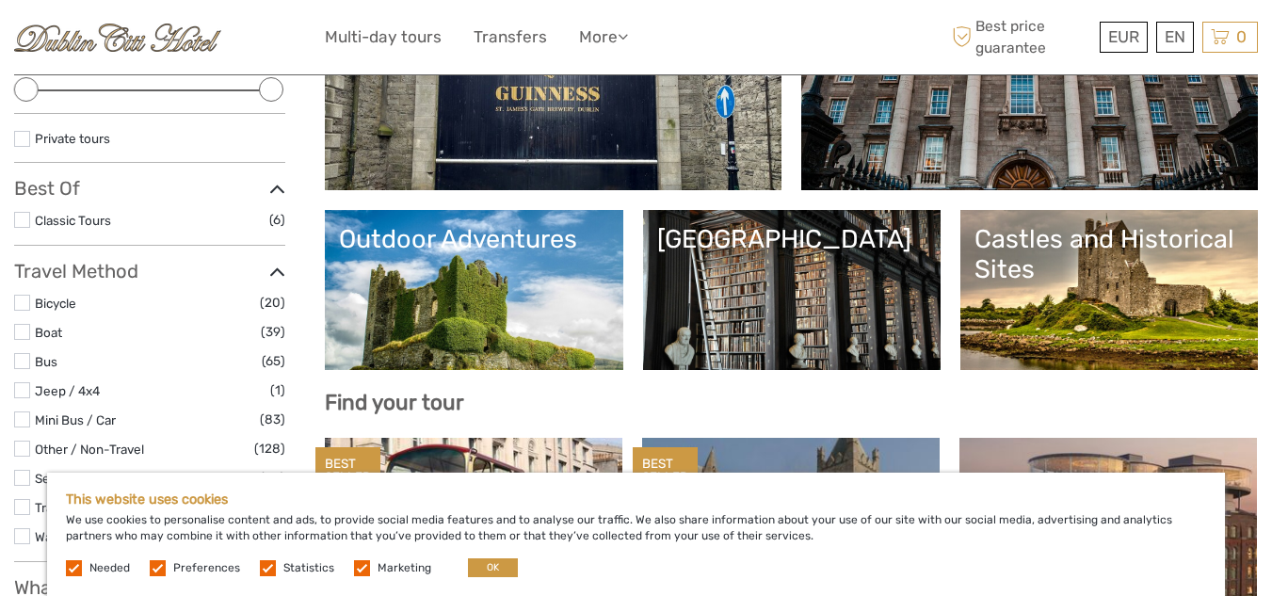
click at [853, 285] on link "[GEOGRAPHIC_DATA]" at bounding box center [791, 290] width 269 height 132
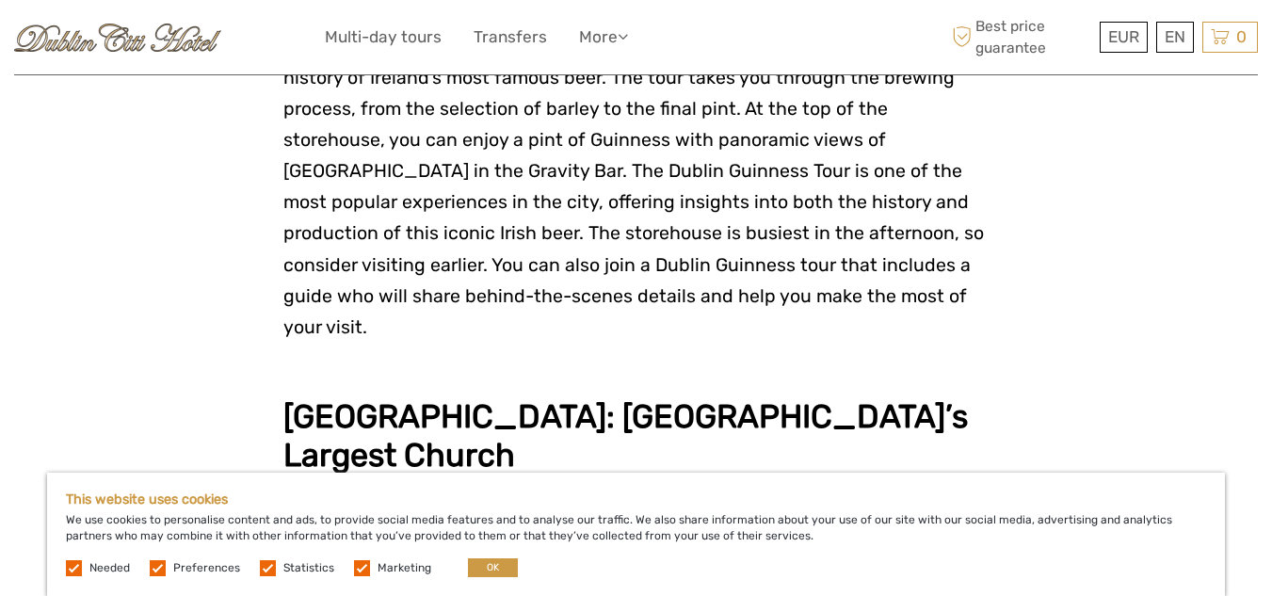
scroll to position [2447, 0]
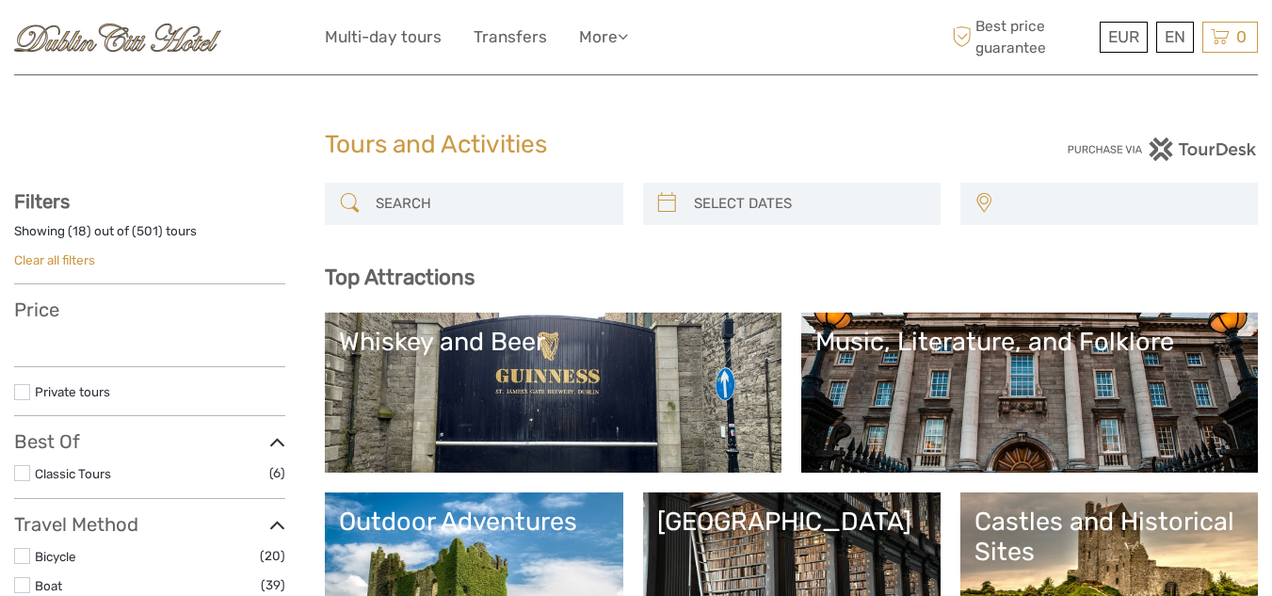
select select
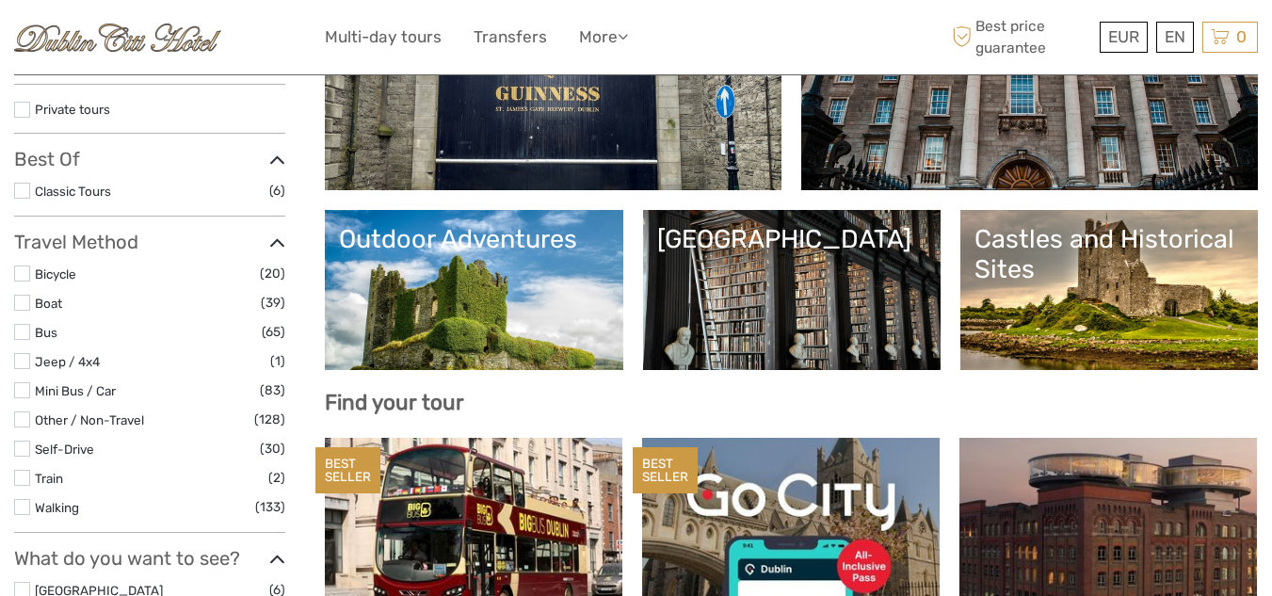
select select
